Goal: Find specific page/section: Find specific page/section

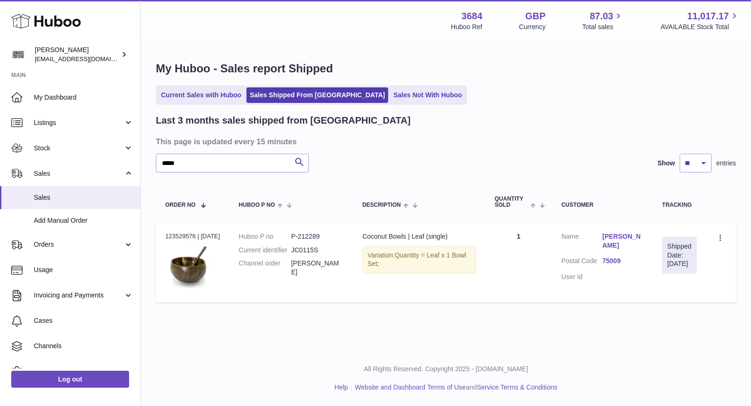
click at [390, 96] on link "Sales Not With Huboo" at bounding box center [427, 94] width 75 height 15
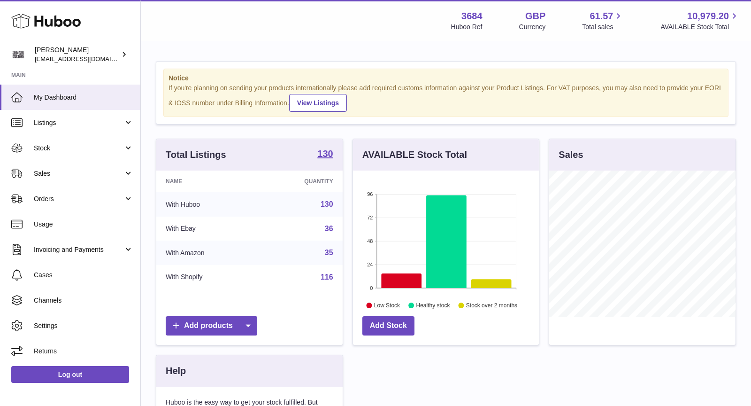
scroll to position [146, 186]
click at [67, 174] on span "Sales" at bounding box center [79, 173] width 90 height 9
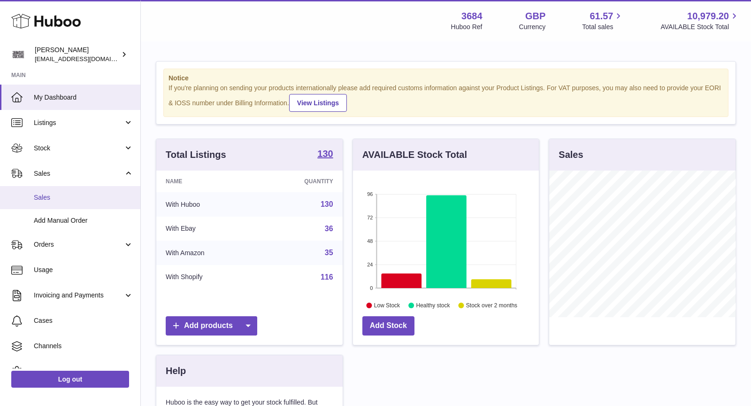
click at [75, 193] on span "Sales" at bounding box center [84, 197] width 100 height 9
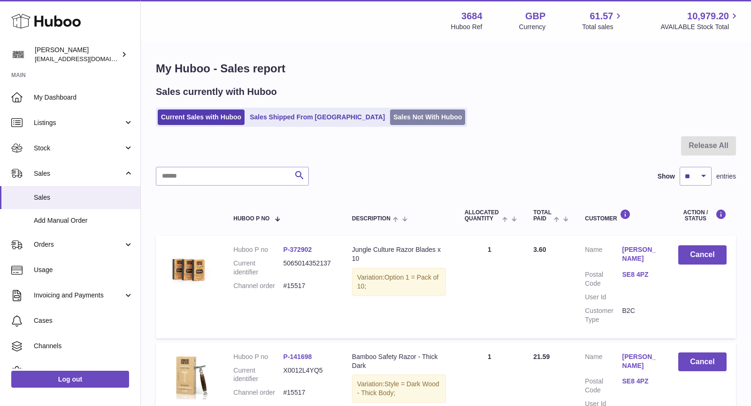
click at [390, 118] on link "Sales Not With Huboo" at bounding box center [427, 116] width 75 height 15
